Goal: Task Accomplishment & Management: Use online tool/utility

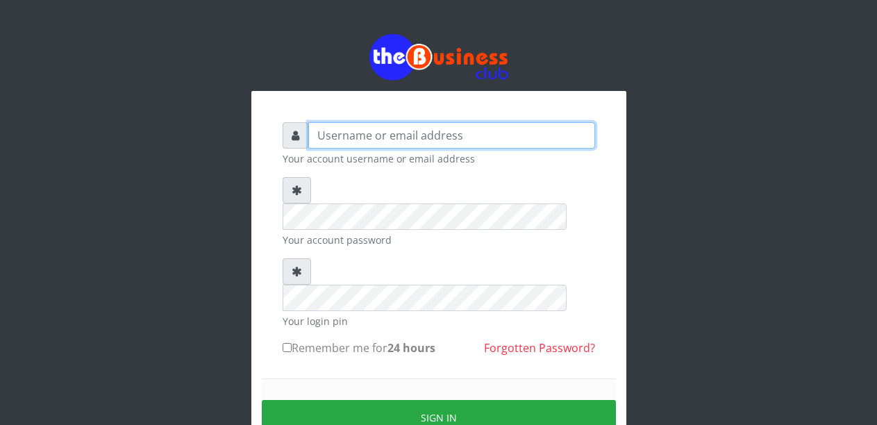
click at [343, 142] on input "text" at bounding box center [451, 135] width 287 height 26
type input "Malamsidi3030"
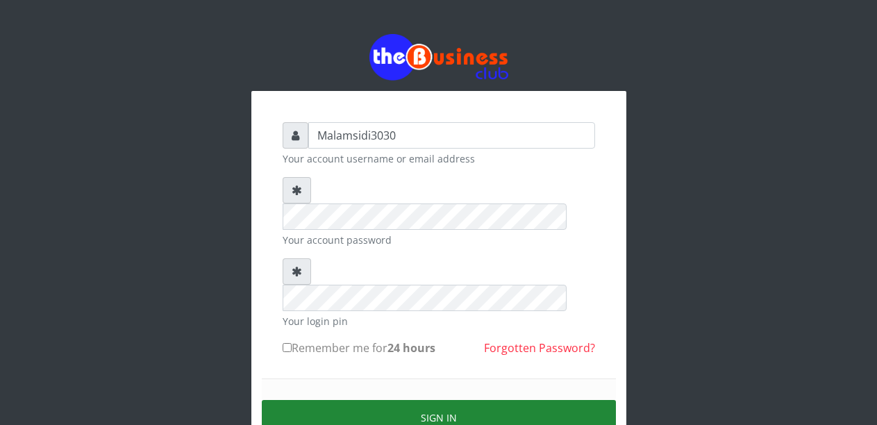
click at [397, 400] on button "Sign in" at bounding box center [439, 417] width 354 height 35
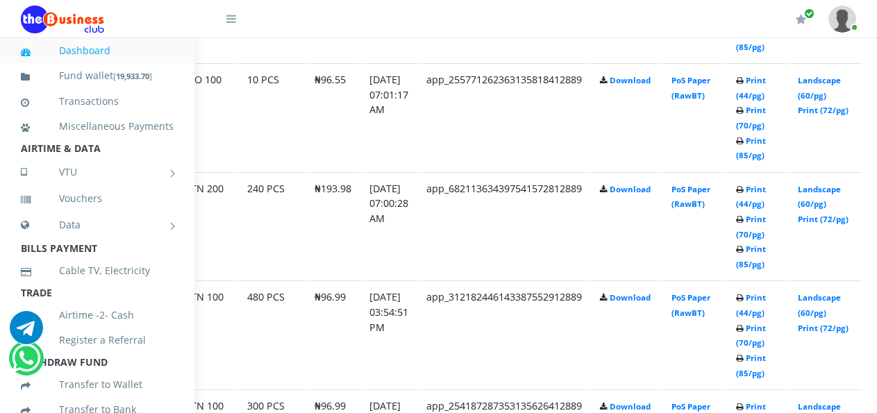
scroll to position [1250, 109]
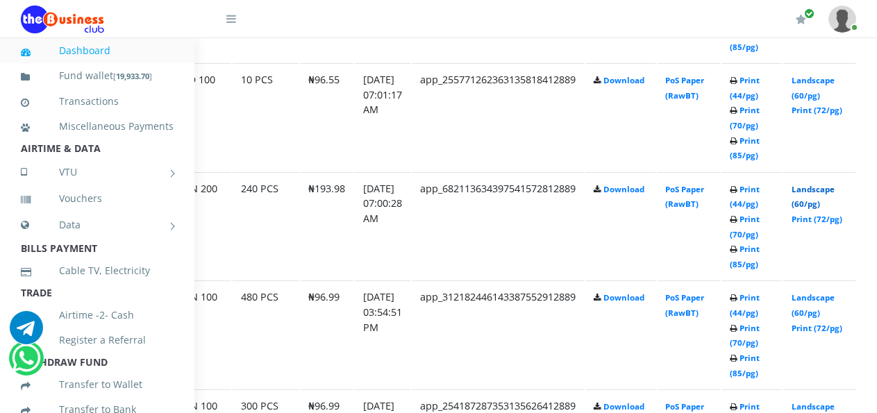
click at [821, 191] on link "Landscape (60/pg)" at bounding box center [812, 197] width 43 height 26
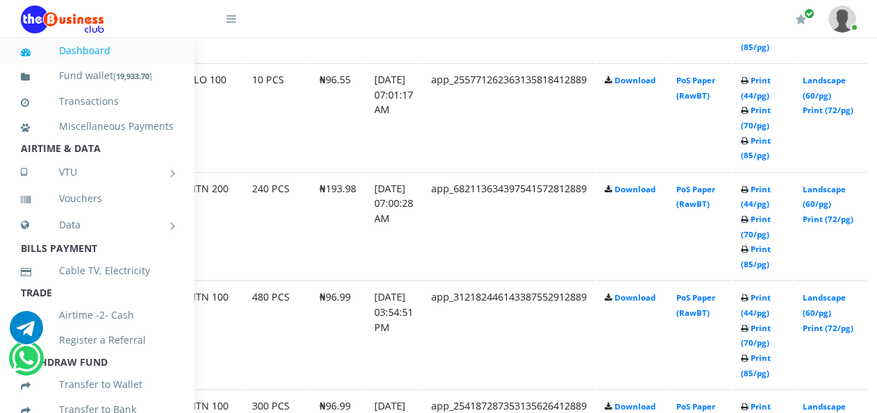
scroll to position [1250, 104]
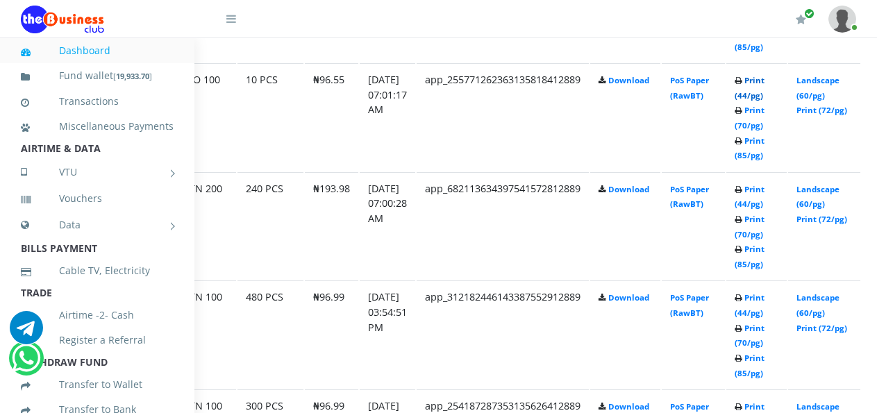
click at [763, 82] on link "Print (44/pg)" at bounding box center [749, 88] width 30 height 26
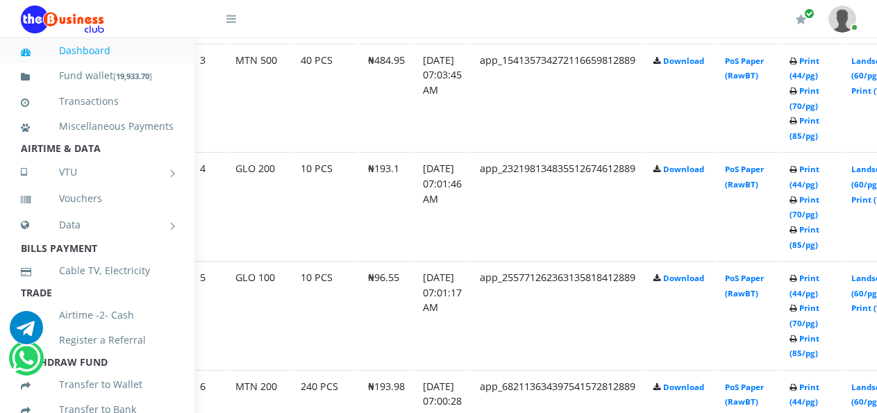
scroll to position [1046, 49]
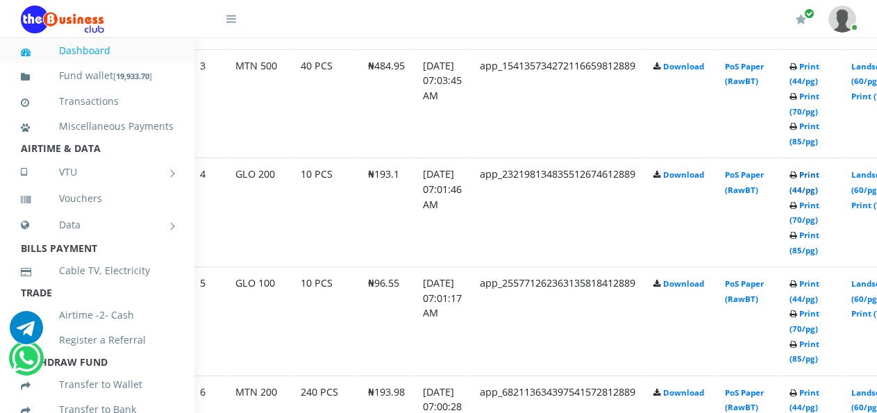
click at [814, 178] on link "Print (44/pg)" at bounding box center [804, 182] width 30 height 26
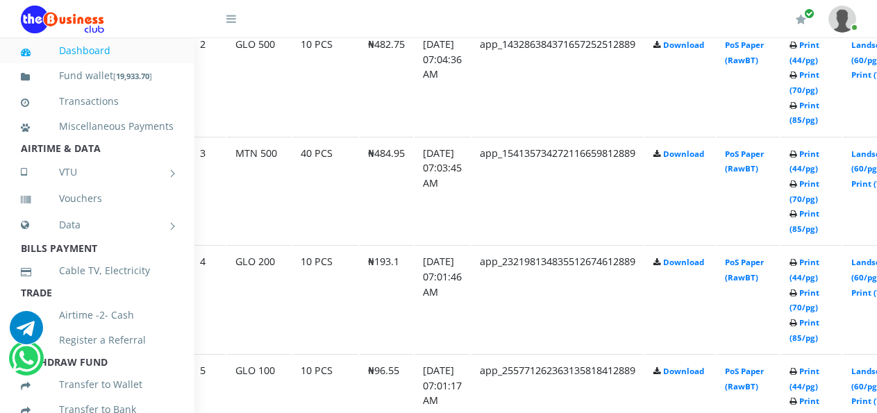
scroll to position [953, 49]
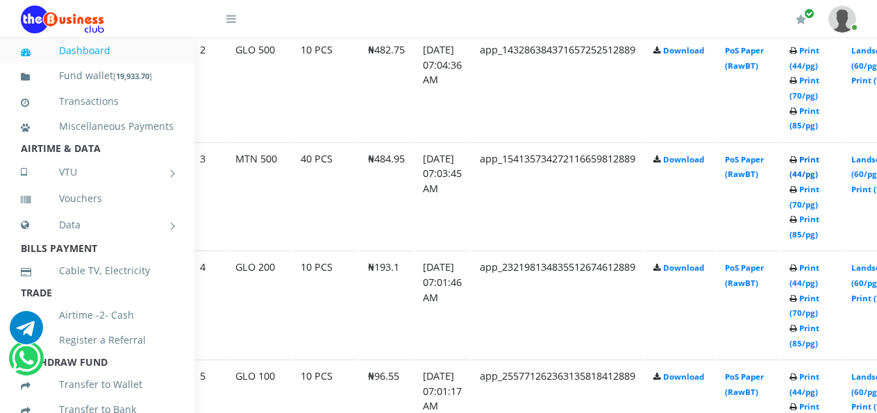
click at [816, 160] on link "Print (44/pg)" at bounding box center [804, 167] width 30 height 26
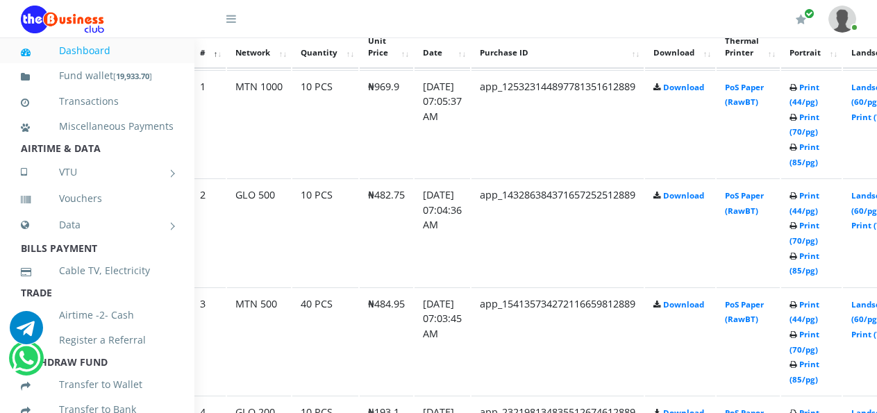
scroll to position [745, 49]
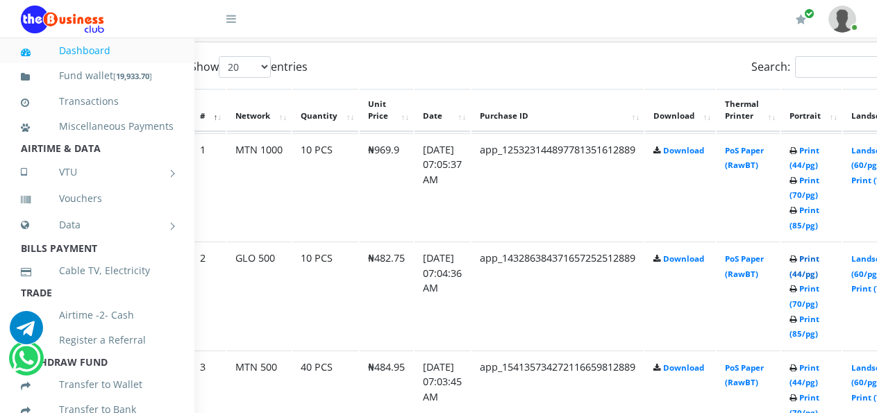
click at [819, 264] on link "Print (44/pg)" at bounding box center [804, 266] width 30 height 26
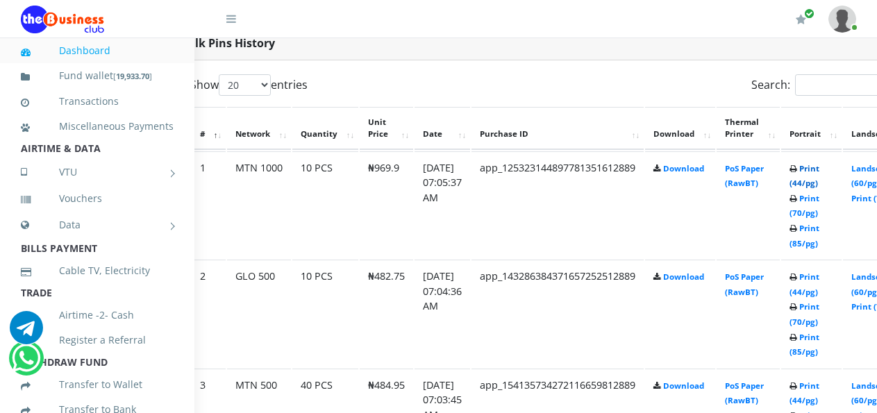
click at [818, 170] on link "Print (44/pg)" at bounding box center [804, 176] width 30 height 26
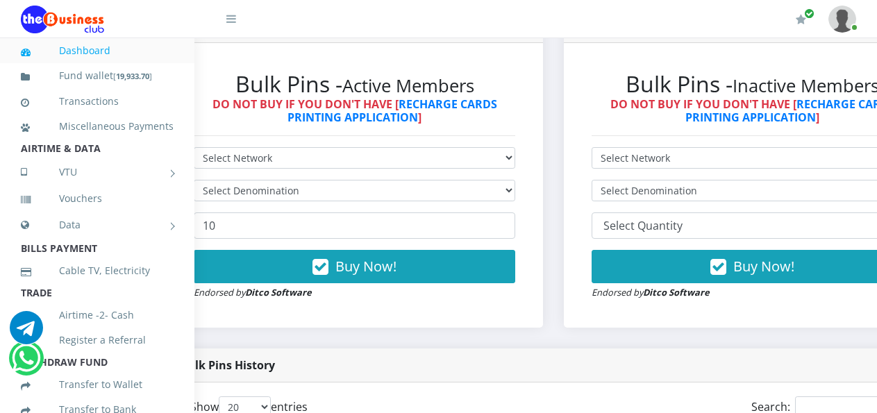
scroll to position [102, 49]
